Goal: Information Seeking & Learning: Find specific fact

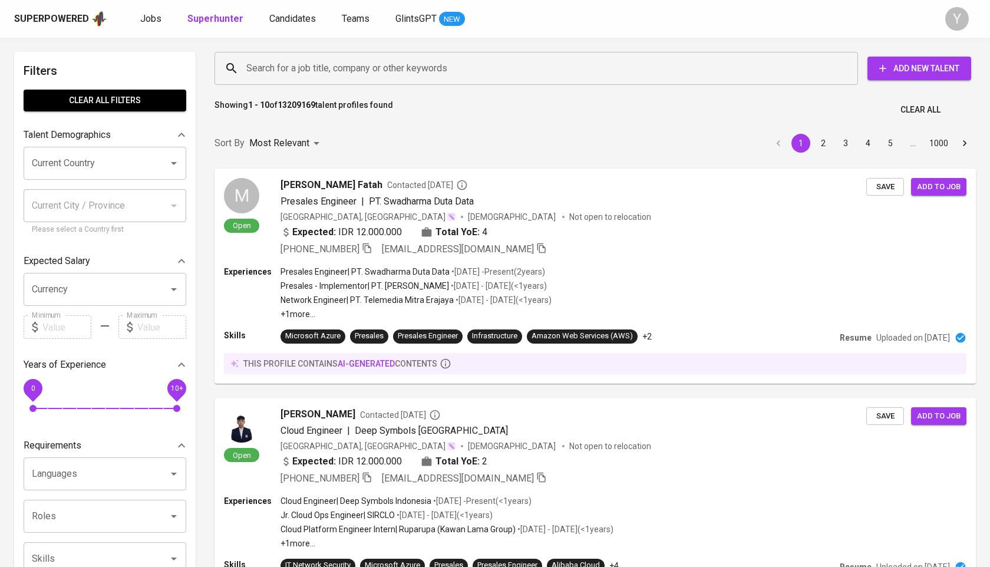
click at [299, 65] on input "Search for a job title, company or other keywords" at bounding box center [539, 68] width 592 height 22
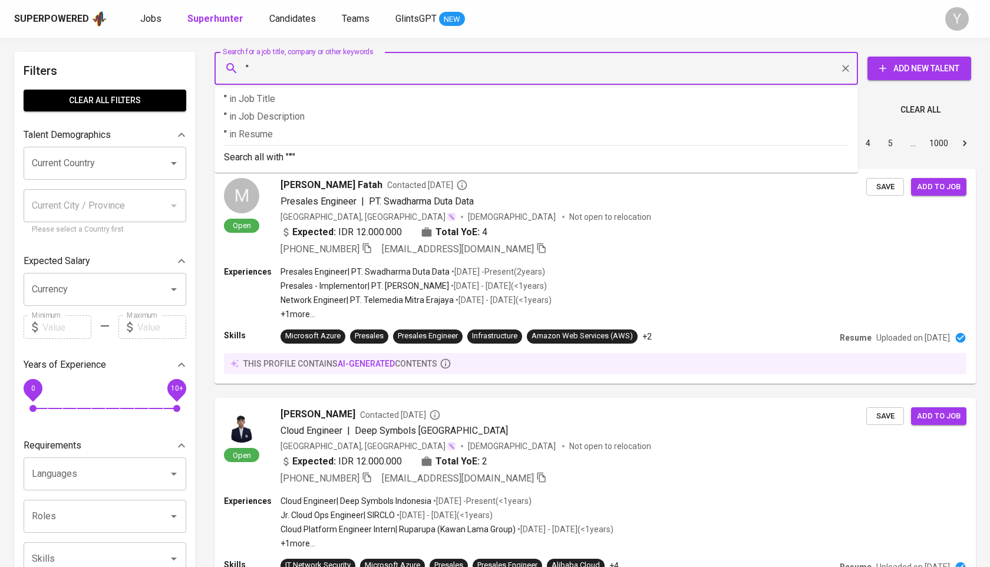
paste input "[PERSON_NAME]"
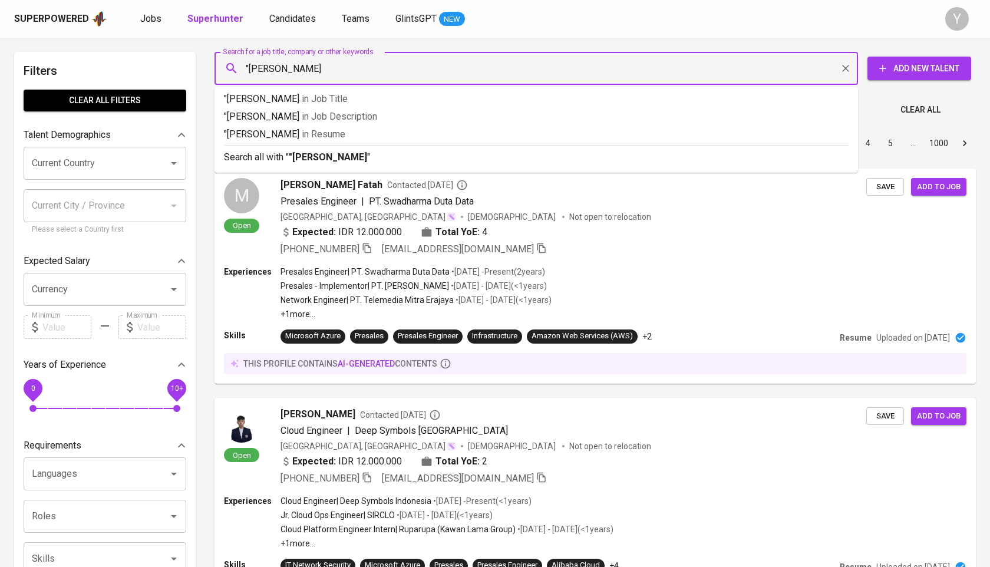
type input ""[PERSON_NAME]""
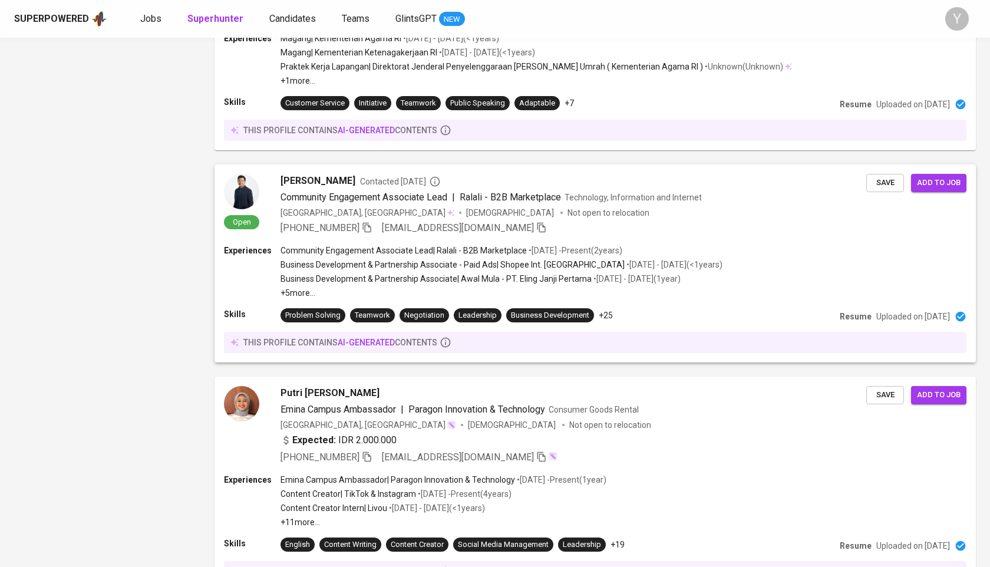
scroll to position [1756, 0]
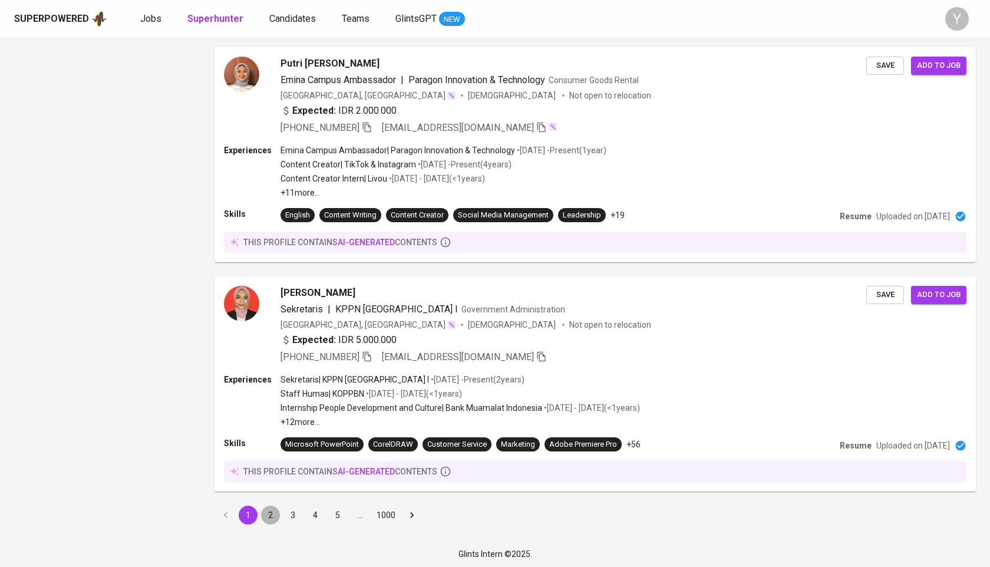
click at [272, 516] on button "2" at bounding box center [270, 515] width 19 height 19
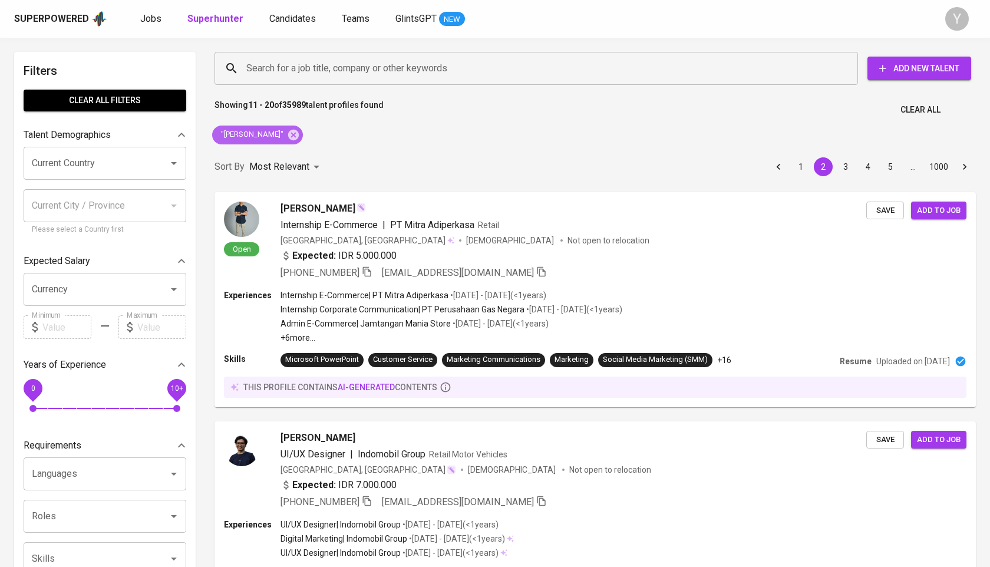
click at [303, 134] on div ""Aliya Arijil Mumtaz"" at bounding box center [257, 134] width 91 height 19
click at [299, 131] on icon at bounding box center [293, 134] width 11 height 11
click at [335, 68] on input "Search for a job title, company or other keywords" at bounding box center [539, 68] width 592 height 22
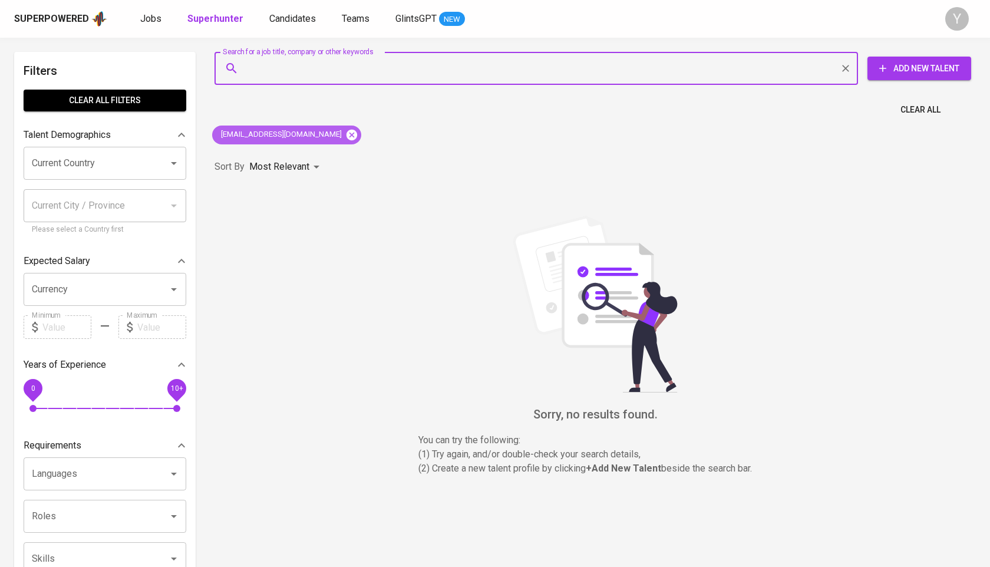
click at [346, 134] on icon at bounding box center [351, 134] width 11 height 11
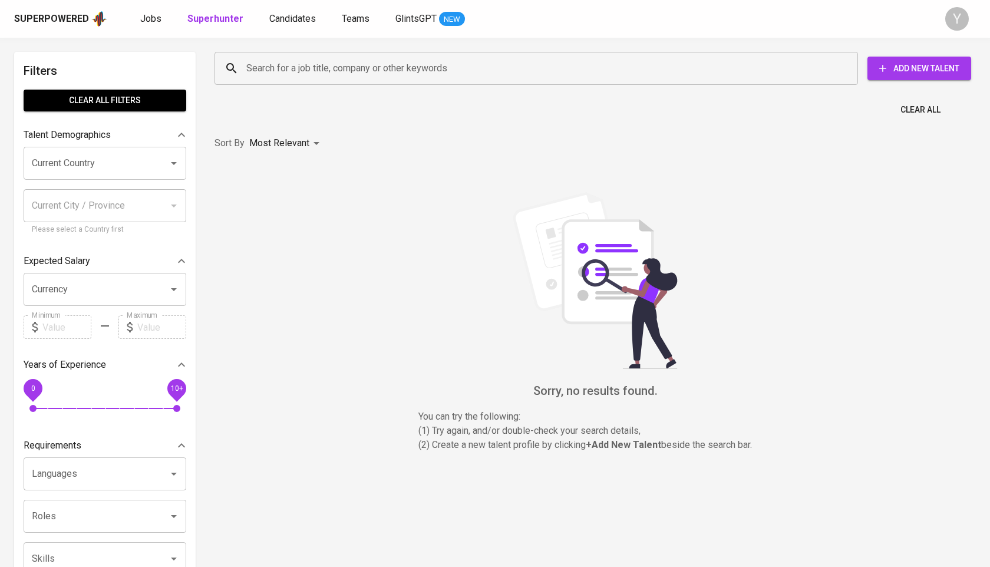
click at [305, 65] on input "Search for a job title, company or other keywords" at bounding box center [539, 68] width 592 height 22
paste input "[PERSON_NAME]"
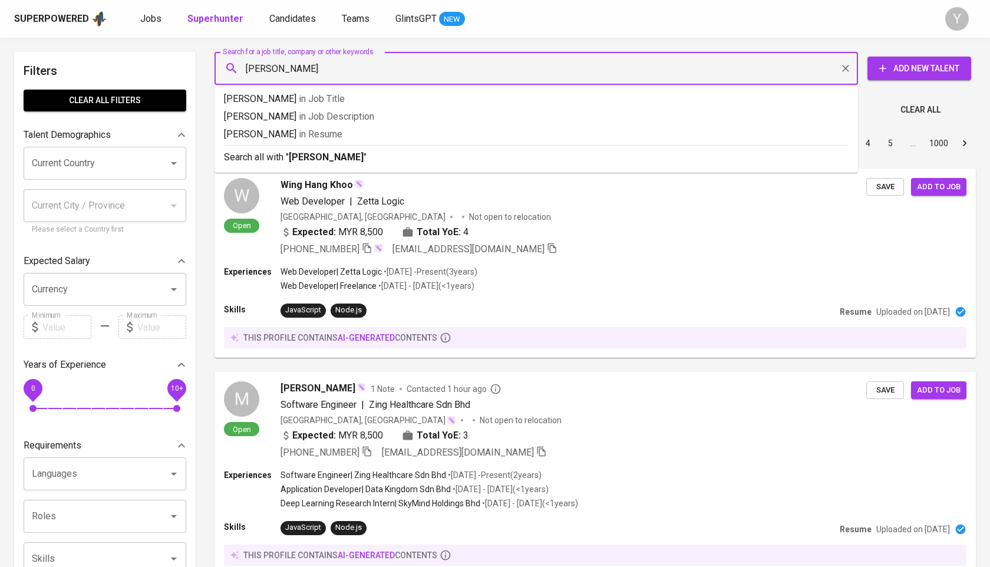
type input "[PERSON_NAME]"
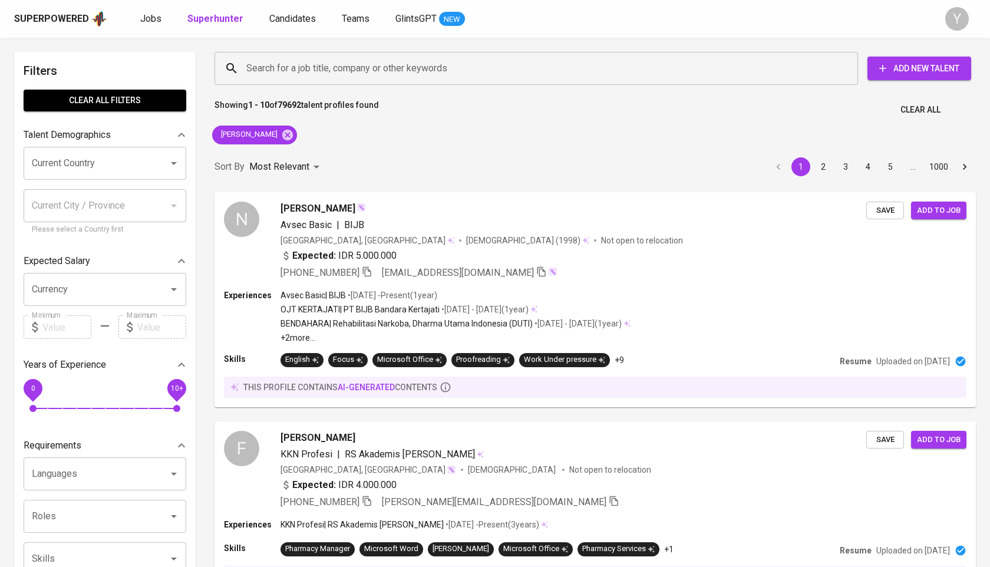
click at [279, 136] on div "[PERSON_NAME]" at bounding box center [254, 135] width 94 height 28
click at [282, 133] on icon at bounding box center [287, 134] width 11 height 11
click at [309, 60] on input "Search for a job title, company or other keywords" at bounding box center [539, 68] width 592 height 22
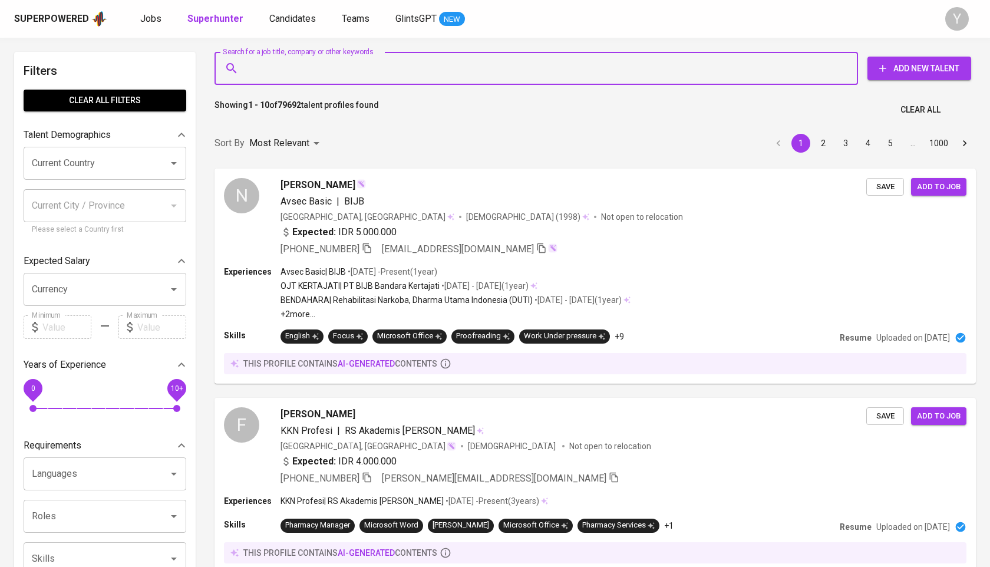
click at [309, 60] on input "Search for a job title, company or other keywords" at bounding box center [539, 68] width 592 height 22
paste input "[PERSON_NAME][EMAIL_ADDRESS][DOMAIN_NAME]"
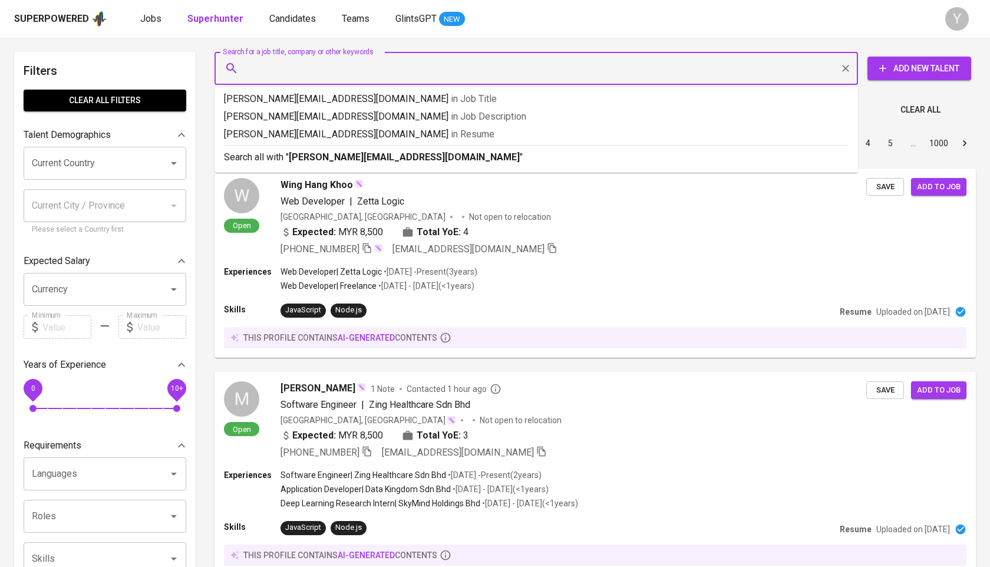
type input "[PERSON_NAME][EMAIL_ADDRESS][DOMAIN_NAME]"
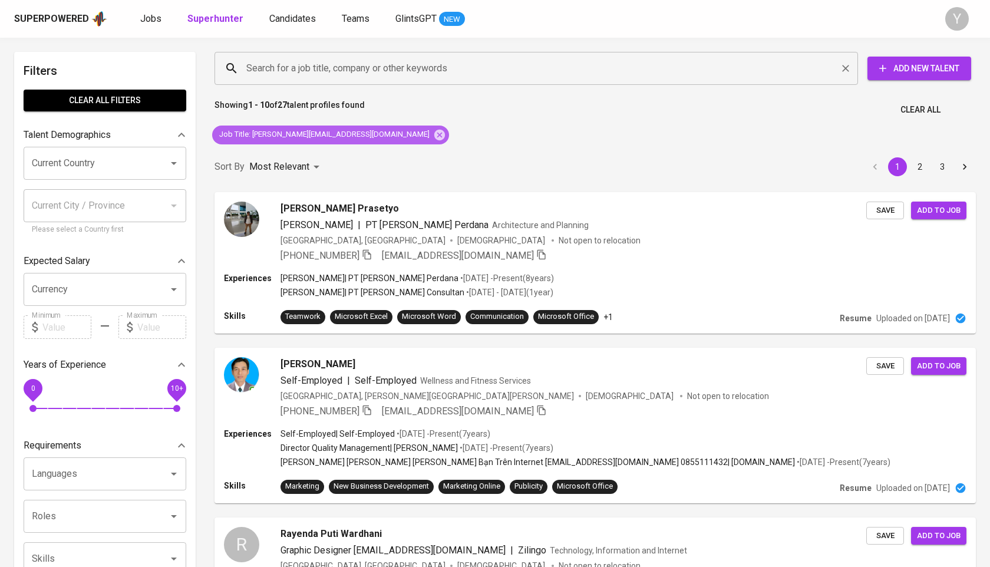
drag, startPoint x: 338, startPoint y: 134, endPoint x: 306, endPoint y: 66, distance: 75.4
click at [434, 134] on icon at bounding box center [439, 134] width 11 height 11
click at [306, 66] on input "Search for a job title, company or other keywords" at bounding box center [539, 68] width 592 height 22
paste input "089687661968"
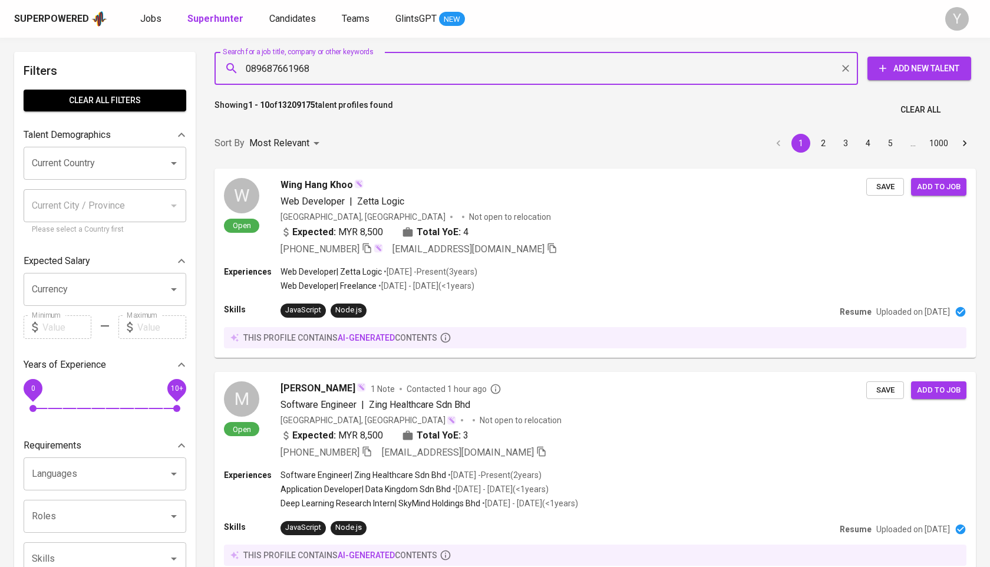
paste input "[PERSON_NAME][EMAIL_ADDRESS][DOMAIN_NAME]"
type input "[PERSON_NAME][EMAIL_ADDRESS][DOMAIN_NAME]"
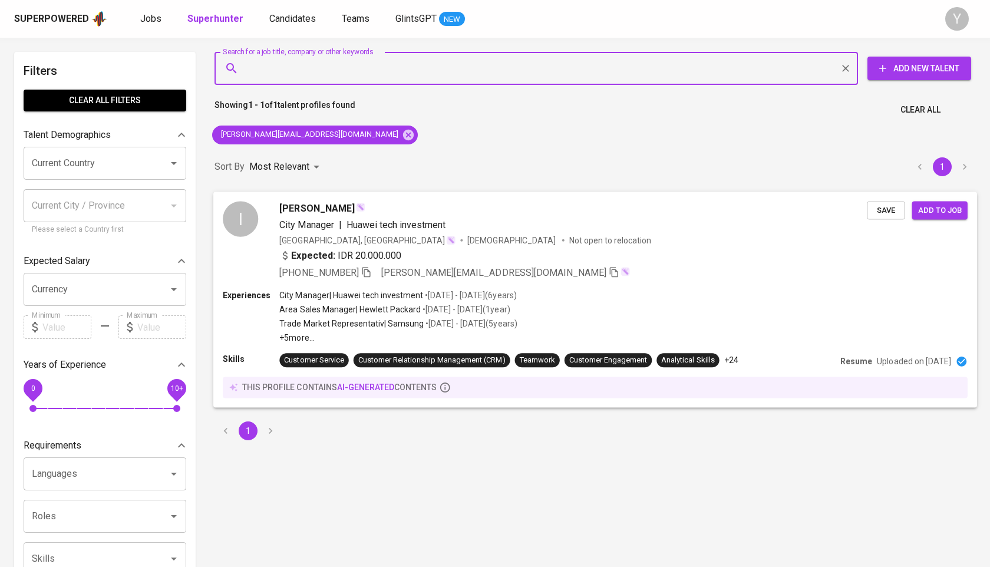
click at [323, 216] on div "[PERSON_NAME] City Manager | Huawei tech investment [GEOGRAPHIC_DATA], [GEOGRAP…" at bounding box center [572, 240] width 587 height 78
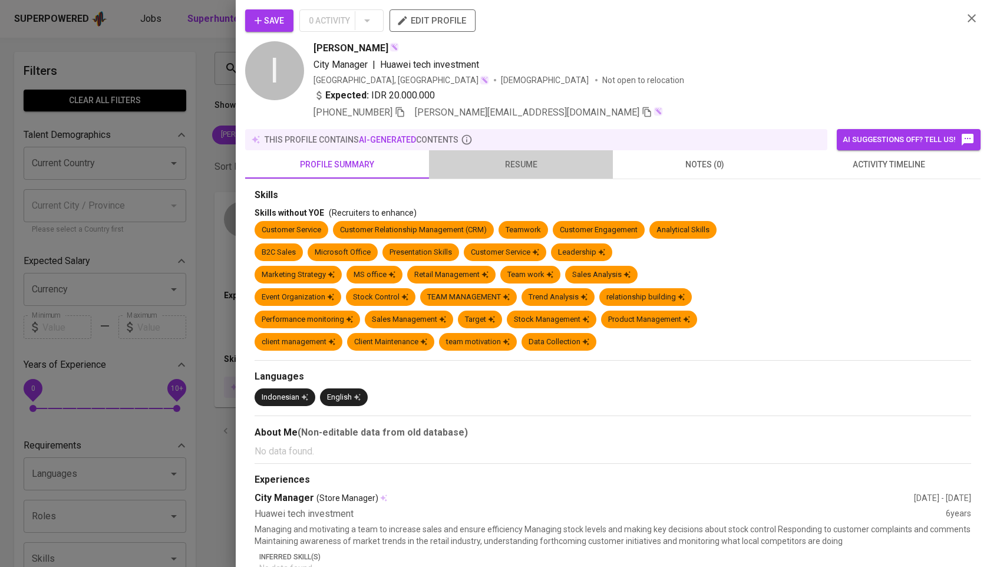
click at [514, 168] on span "resume" at bounding box center [521, 164] width 170 height 15
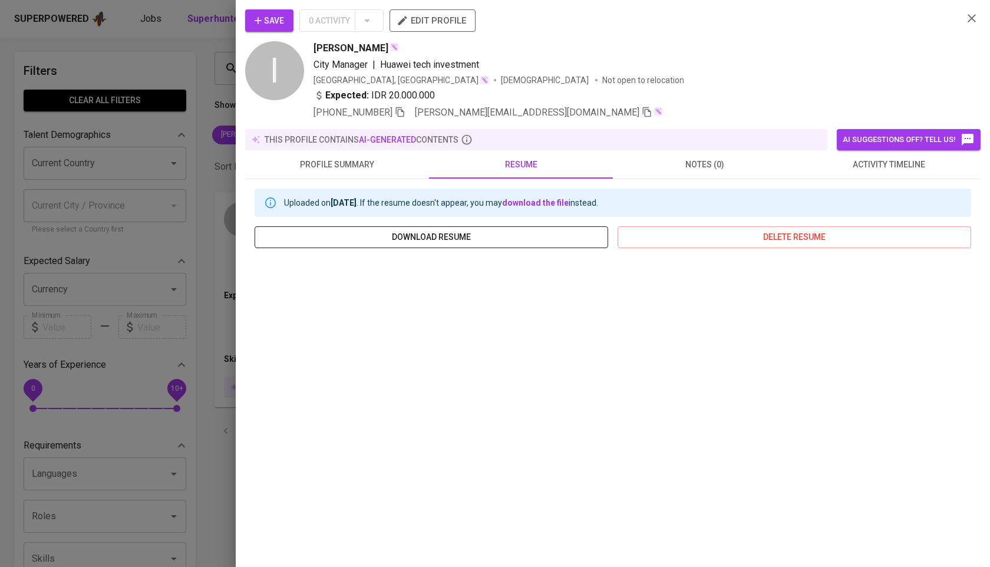
scroll to position [62, 0]
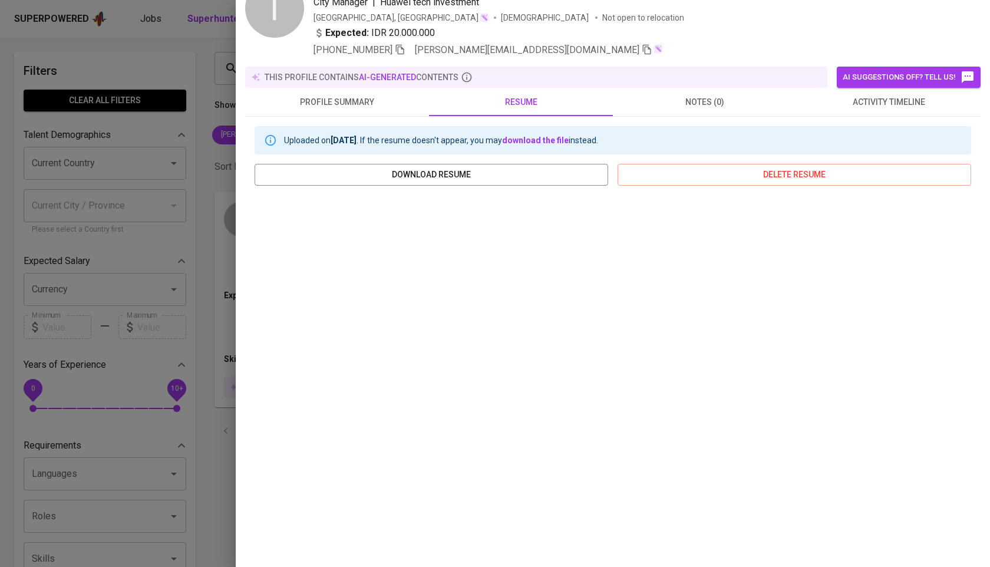
click at [374, 102] on span "profile summary" at bounding box center [337, 102] width 170 height 15
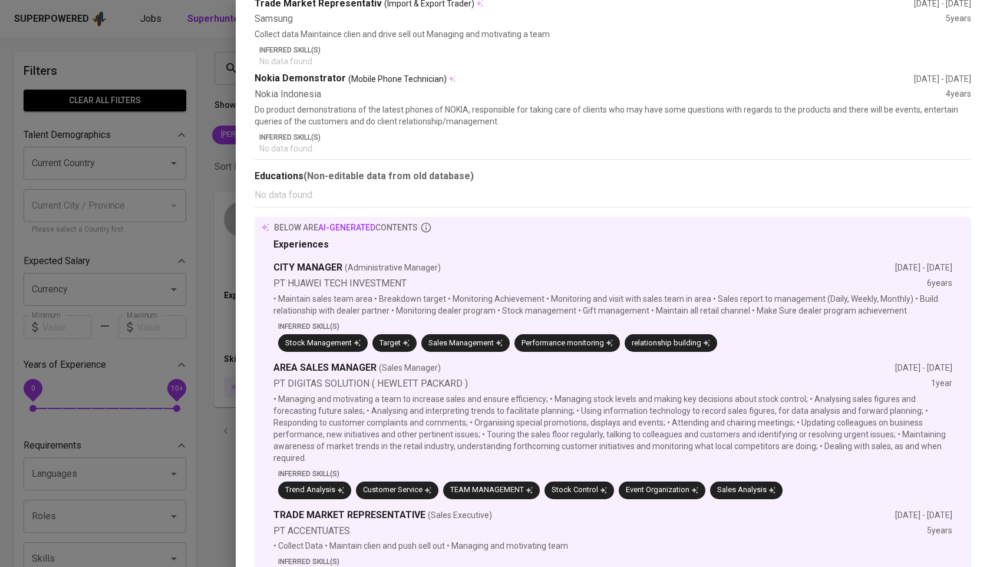
scroll to position [0, 0]
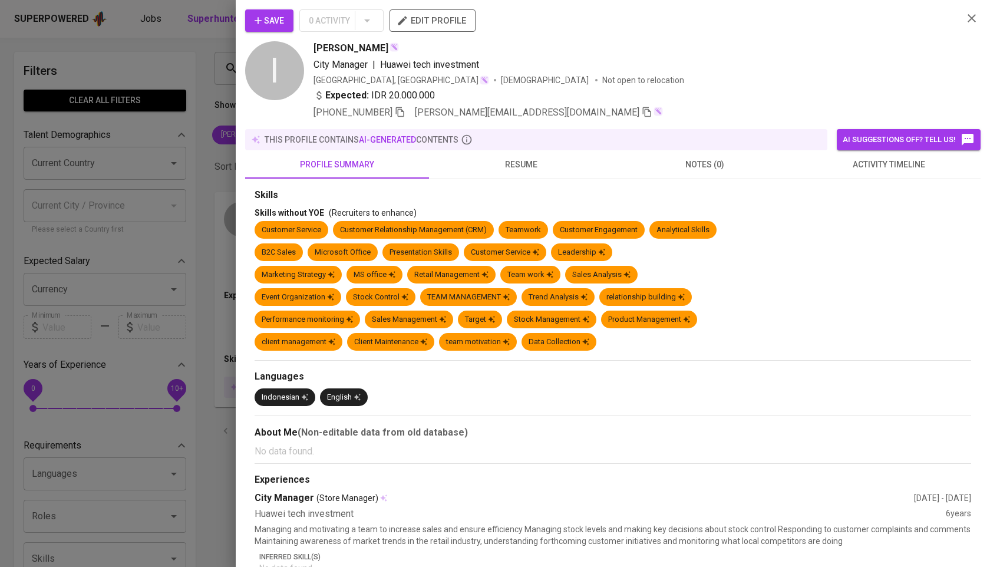
click at [490, 154] on button "resume" at bounding box center [521, 164] width 184 height 28
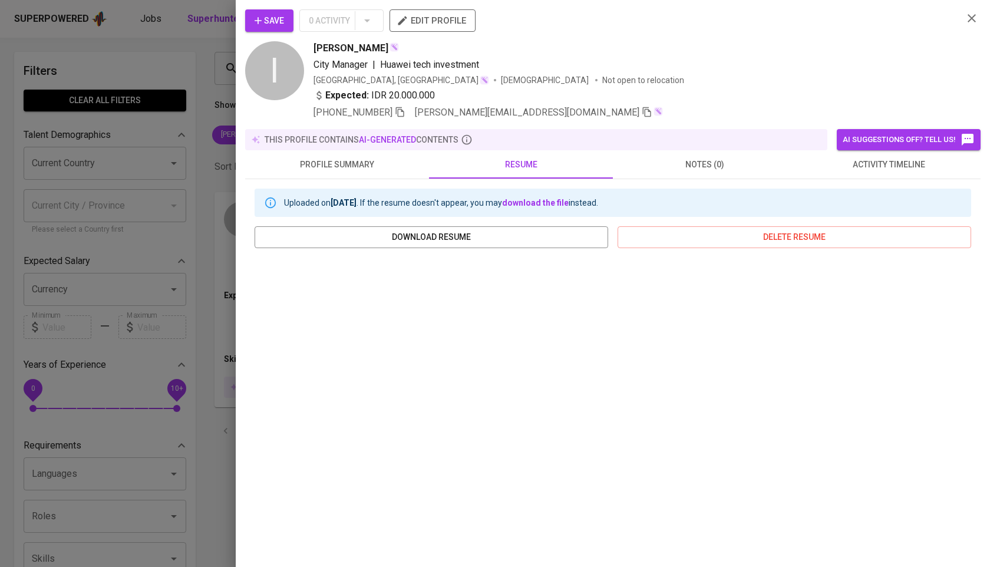
click at [396, 114] on icon "button" at bounding box center [400, 112] width 8 height 10
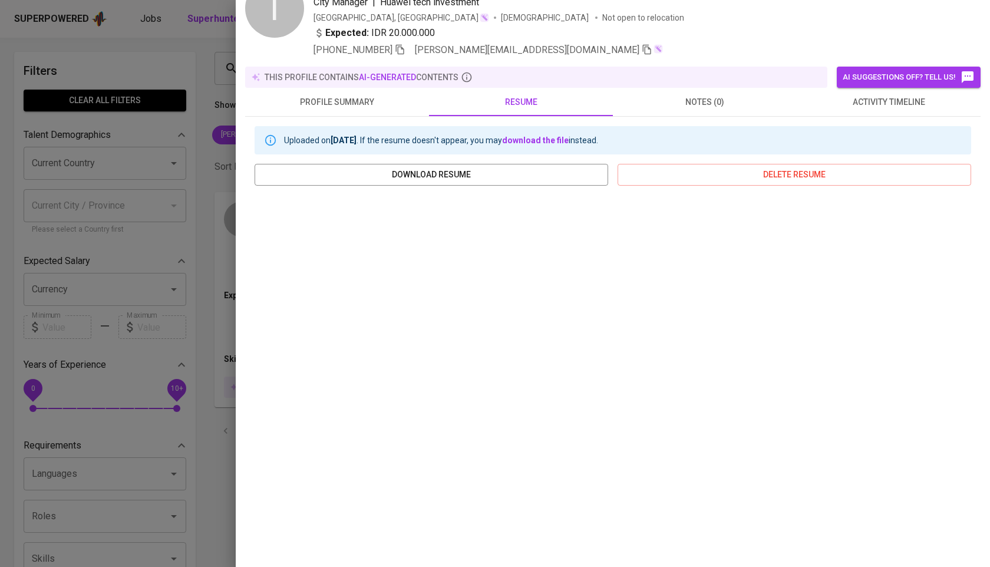
click at [835, 110] on button "activity timeline" at bounding box center [889, 102] width 184 height 28
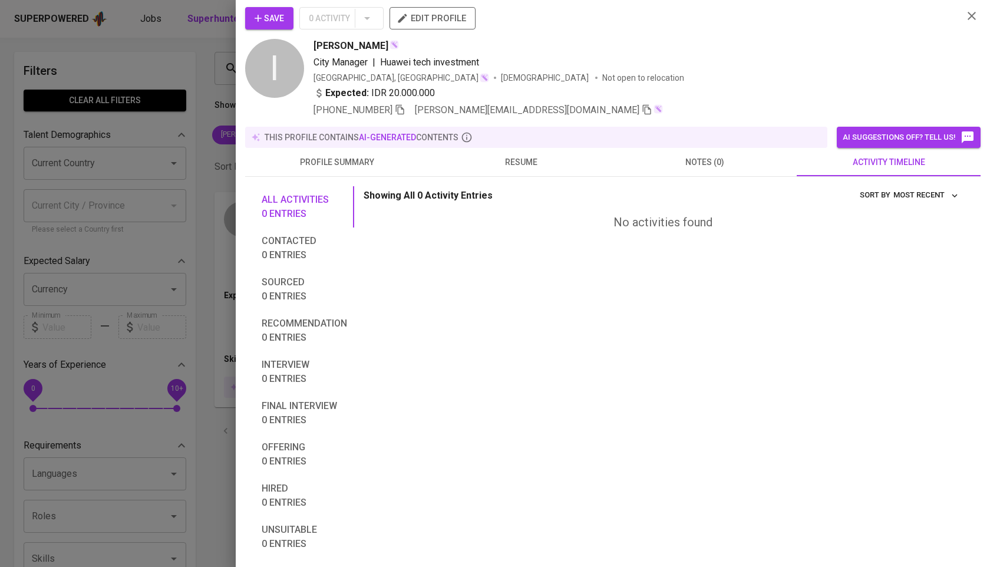
scroll to position [2, 0]
click at [374, 162] on span "profile summary" at bounding box center [337, 162] width 170 height 15
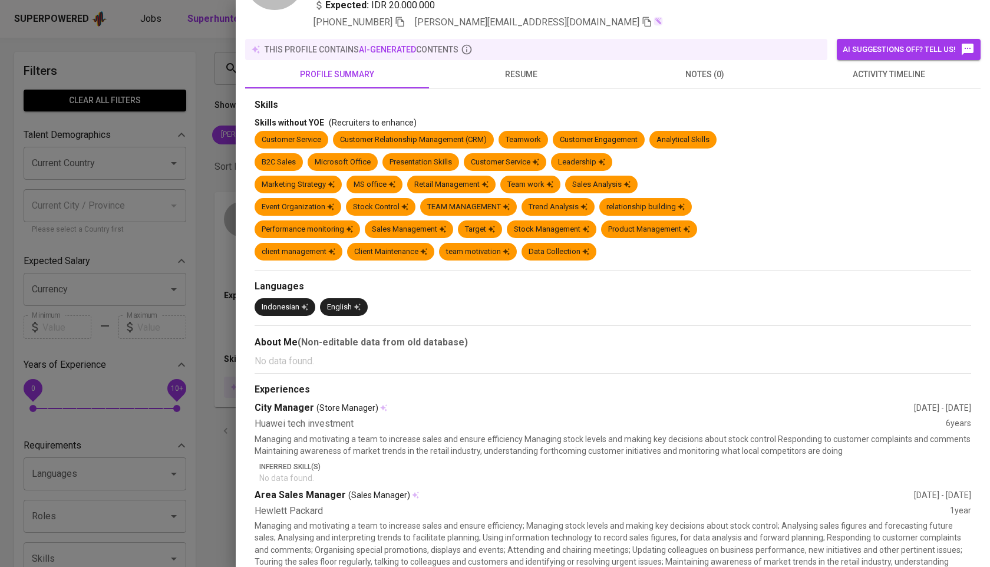
scroll to position [0, 0]
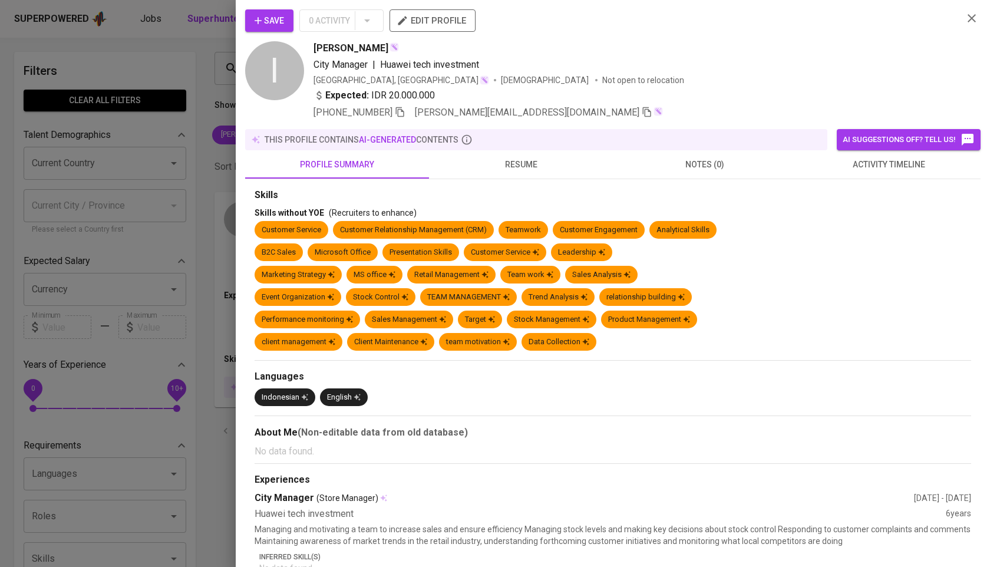
click at [497, 166] on span "resume" at bounding box center [521, 164] width 170 height 15
